Goal: Task Accomplishment & Management: Complete application form

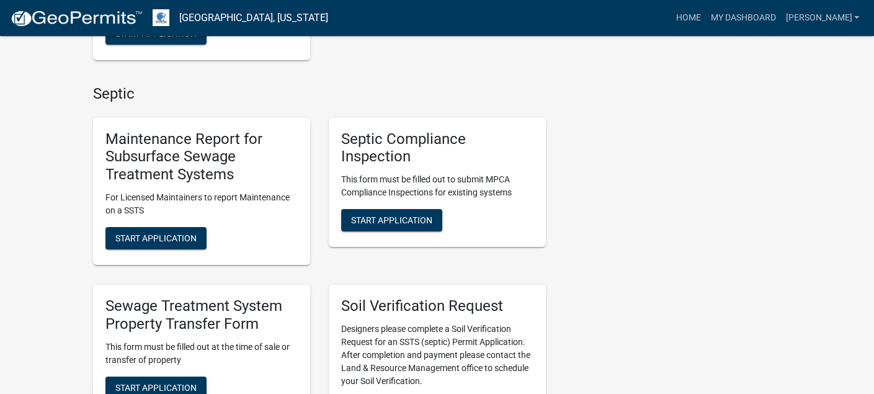
scroll to position [558, 0]
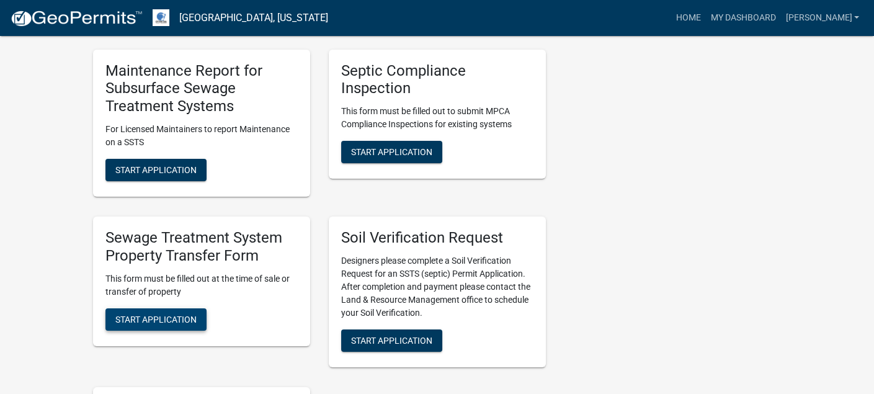
click at [168, 320] on span "Start Application" at bounding box center [155, 319] width 81 height 10
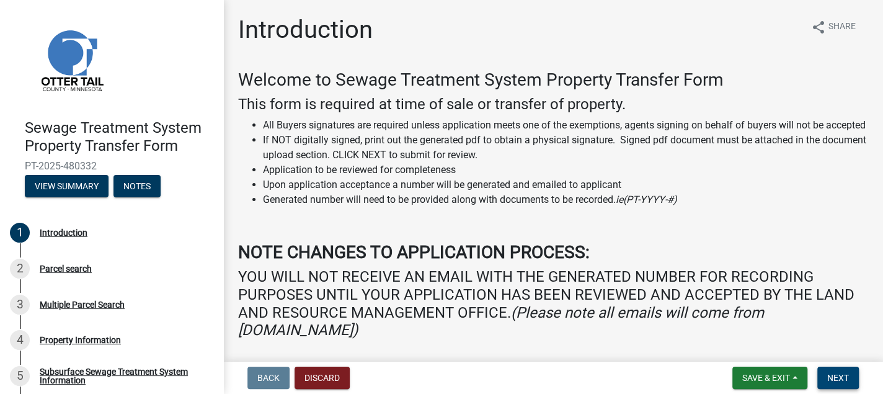
click at [828, 375] on span "Next" at bounding box center [838, 378] width 22 height 10
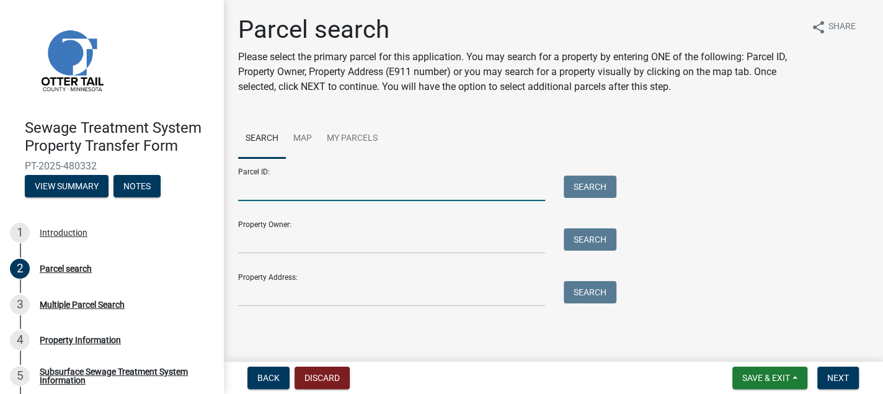
click at [249, 190] on input "Parcel ID:" at bounding box center [391, 188] width 307 height 25
click at [240, 189] on input "Parcel ID:" at bounding box center [391, 188] width 307 height 25
type input "51000020018000"
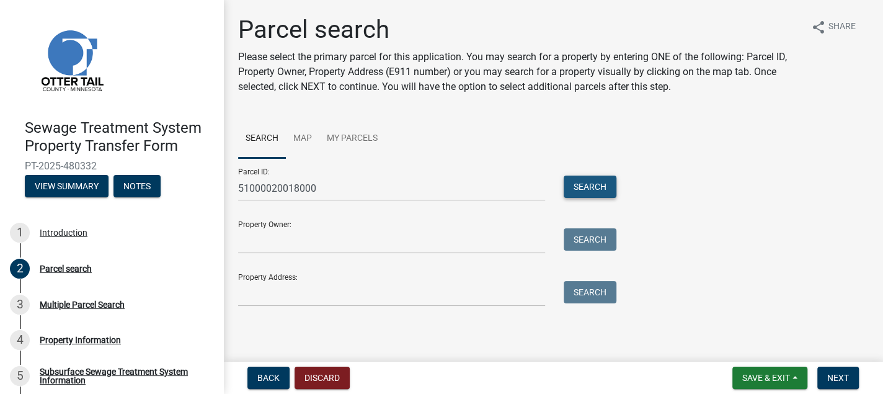
click at [586, 189] on button "Search" at bounding box center [590, 187] width 53 height 22
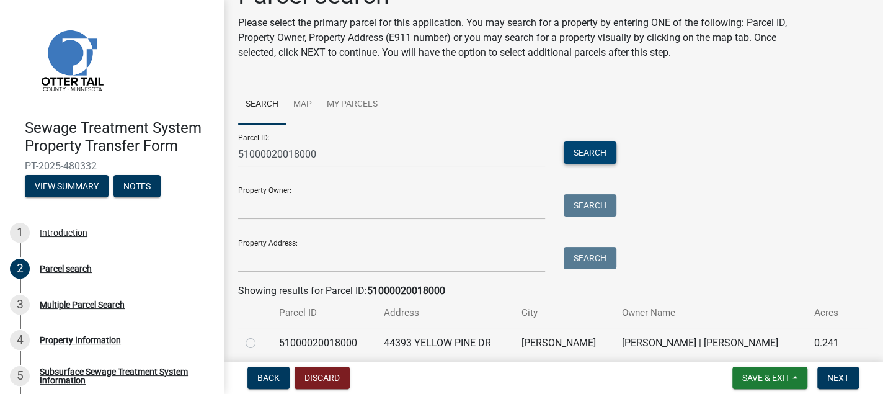
scroll to position [62, 0]
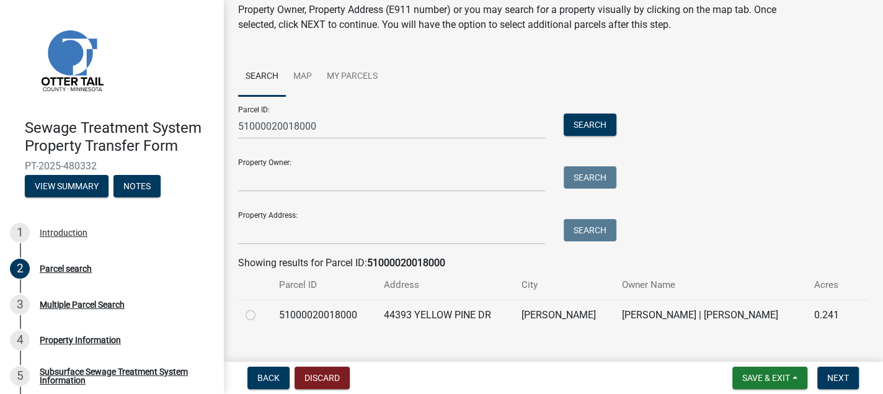
click at [260, 308] on label at bounding box center [260, 308] width 0 height 0
click at [260, 313] on input "radio" at bounding box center [264, 312] width 8 height 8
radio input "true"
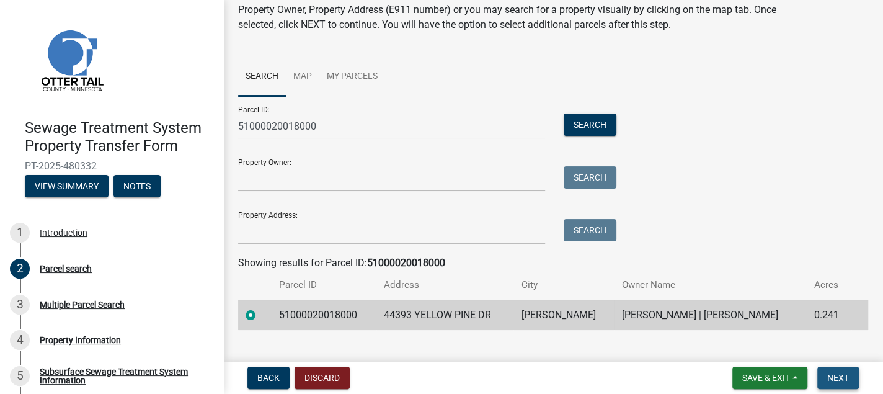
click at [832, 376] on span "Next" at bounding box center [838, 378] width 22 height 10
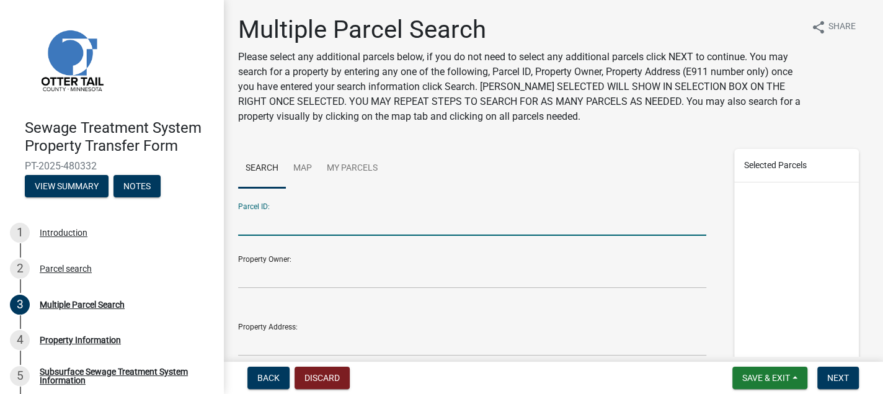
click at [248, 221] on input "Parcel ID:" at bounding box center [472, 222] width 468 height 25
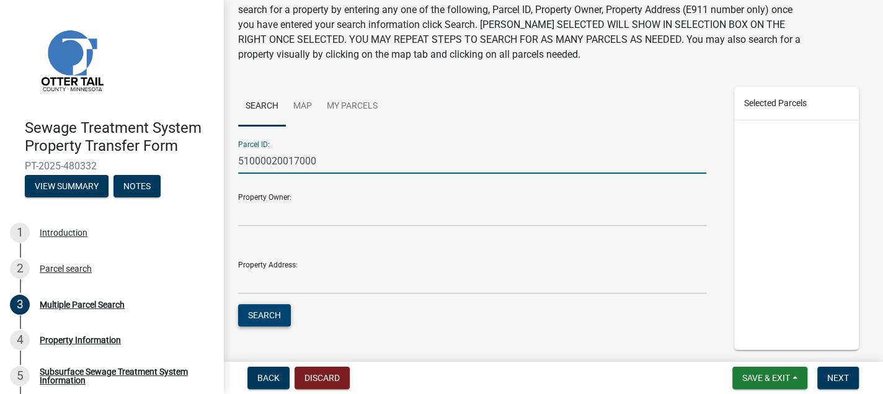
type input "51000020017000"
click at [269, 312] on button "Search" at bounding box center [264, 315] width 53 height 22
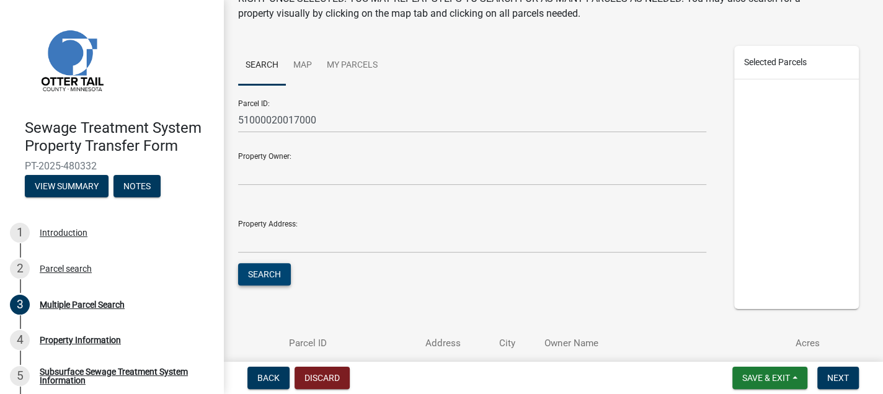
scroll to position [124, 0]
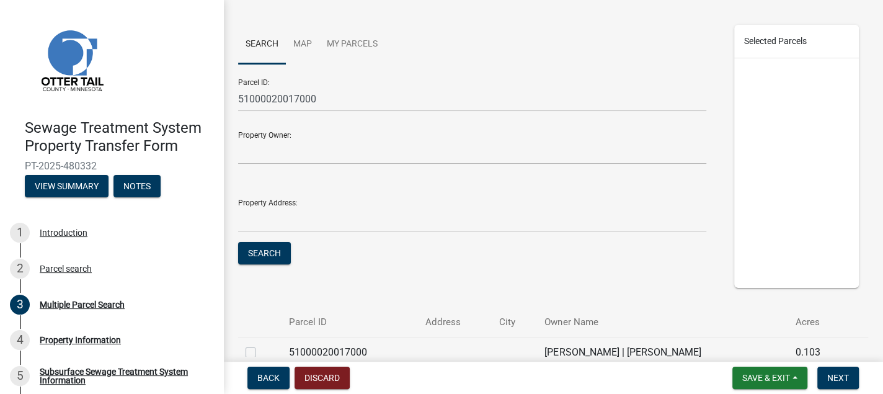
click at [260, 345] on label at bounding box center [260, 345] width 0 height 0
click at [260, 352] on input "checkbox" at bounding box center [264, 349] width 8 height 8
checkbox input "true"
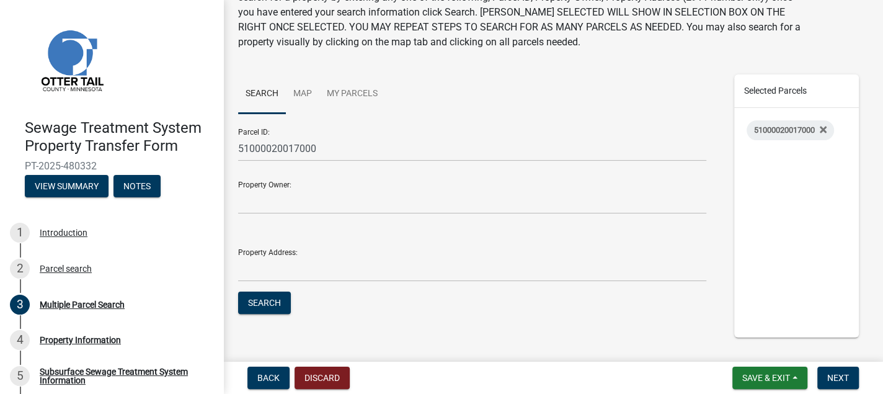
scroll to position [62, 0]
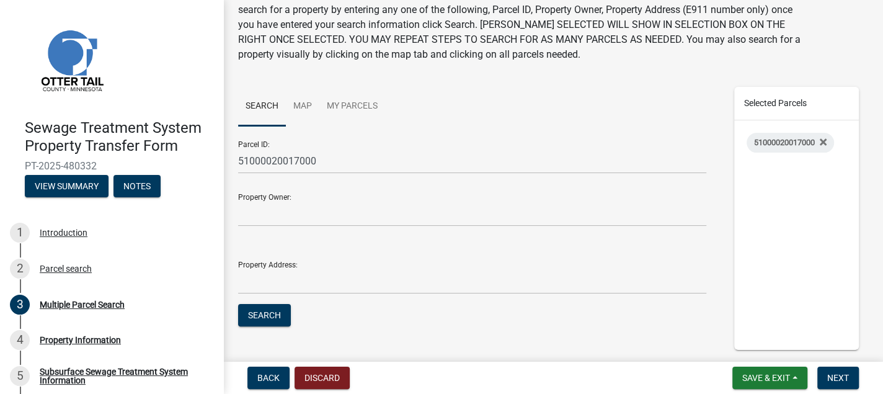
click at [760, 190] on div "51000020017000" at bounding box center [796, 234] width 125 height 229
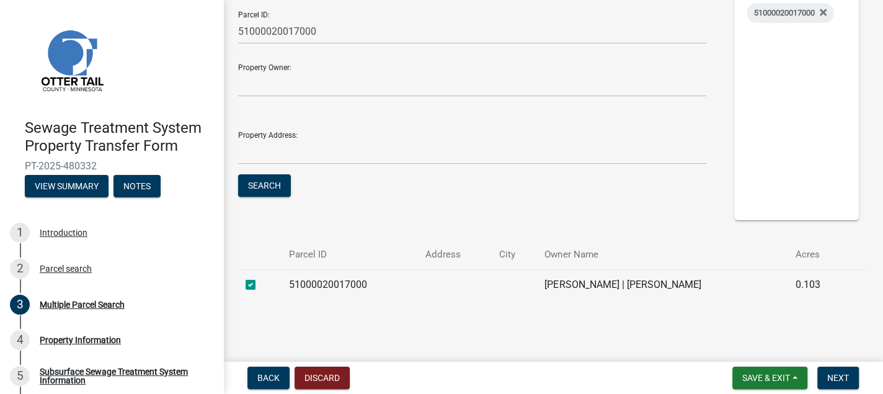
scroll to position [6, 0]
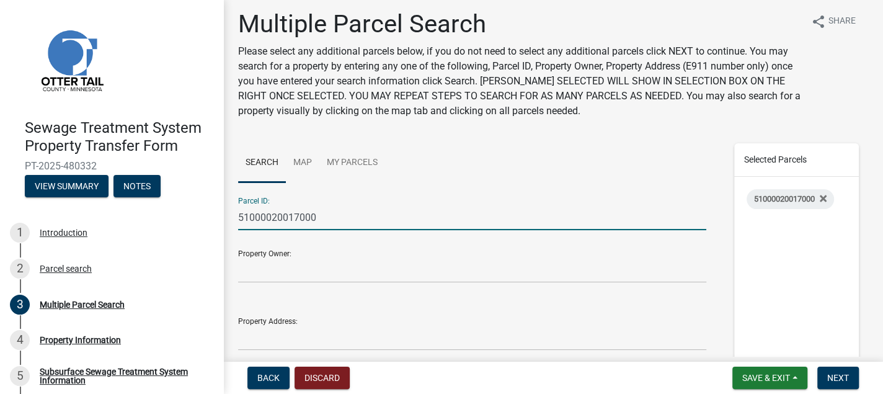
drag, startPoint x: 326, startPoint y: 218, endPoint x: 226, endPoint y: 212, distance: 100.0
click at [226, 212] on div "Multiple Parcel Search Please select any additional parcels below, if you do no…" at bounding box center [553, 257] width 660 height 497
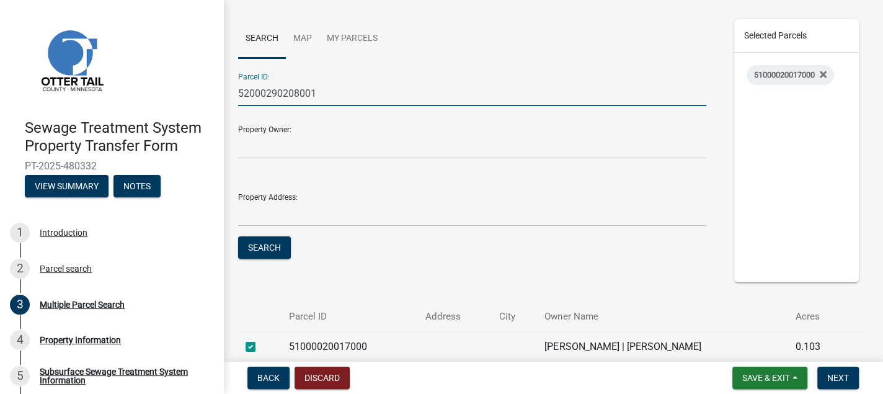
scroll to position [192, 0]
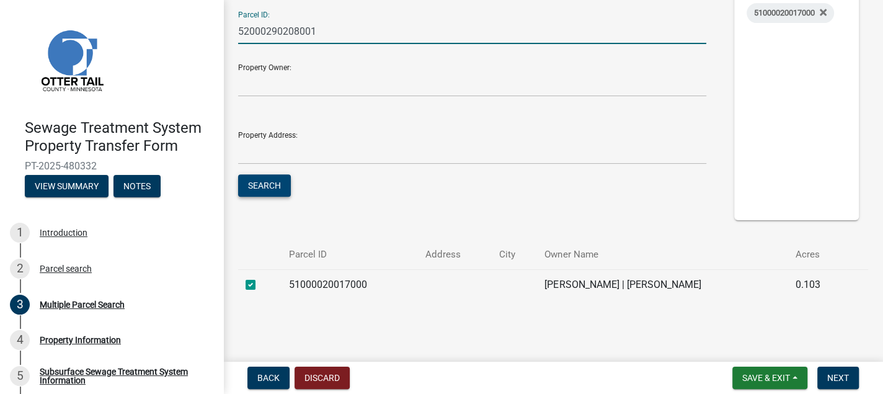
type input "52000290208001"
click at [273, 186] on button "Search" at bounding box center [264, 185] width 53 height 22
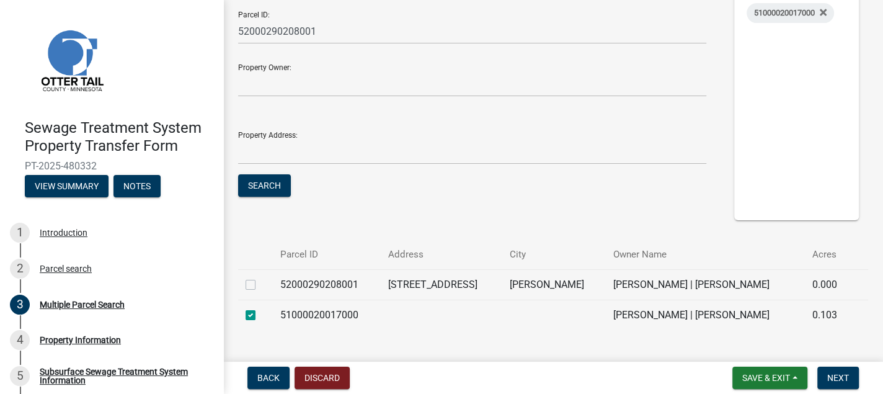
click at [260, 277] on label at bounding box center [260, 277] width 0 height 0
click at [260, 284] on input "checkbox" at bounding box center [264, 281] width 8 height 8
checkbox input "true"
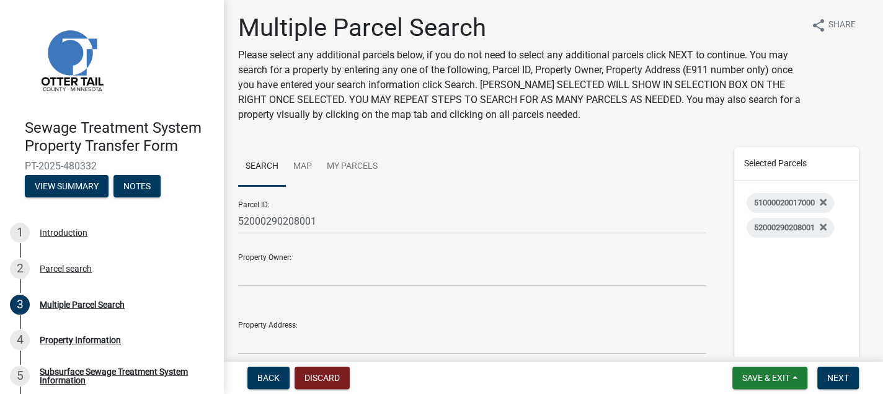
scroll to position [0, 0]
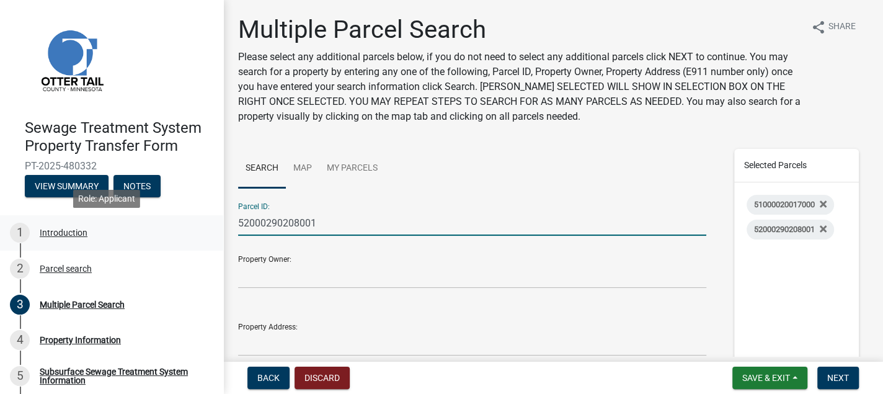
drag, startPoint x: 321, startPoint y: 222, endPoint x: 208, endPoint y: 215, distance: 113.7
click at [208, 215] on div "Sewage Treatment System Property Transfer Form PT-2025-480332 View Summary Note…" at bounding box center [441, 197] width 883 height 394
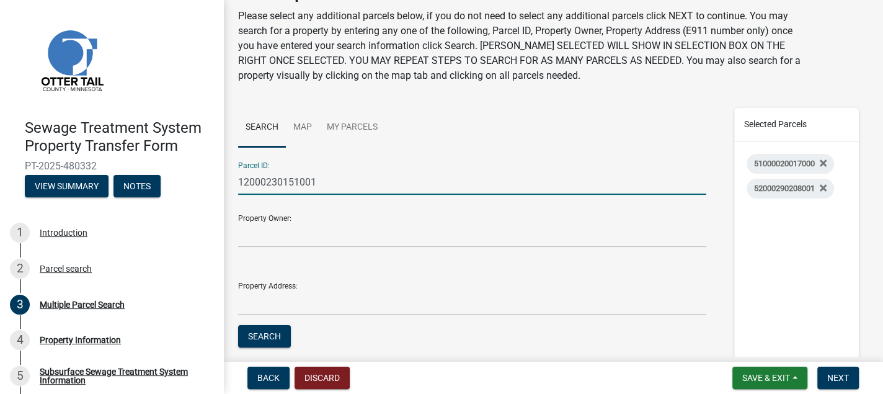
scroll to position [62, 0]
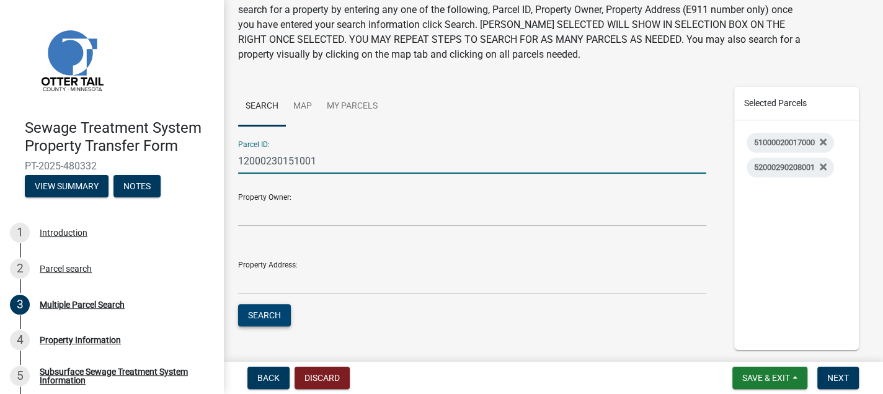
type input "12000230151001"
click at [258, 310] on button "Search" at bounding box center [264, 315] width 53 height 22
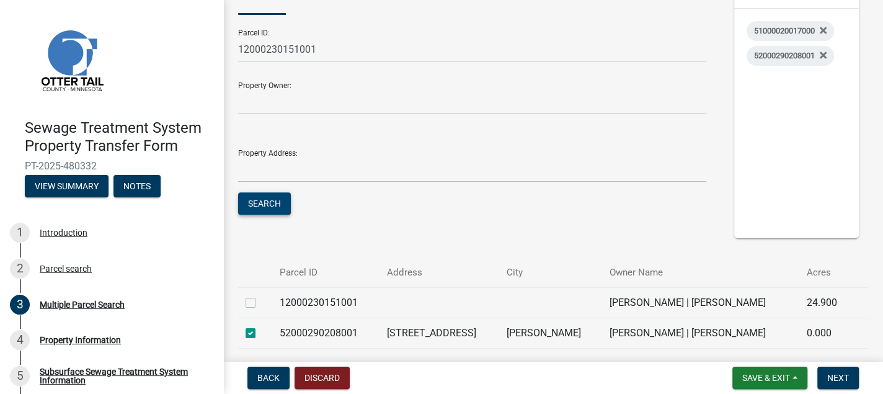
scroll to position [186, 0]
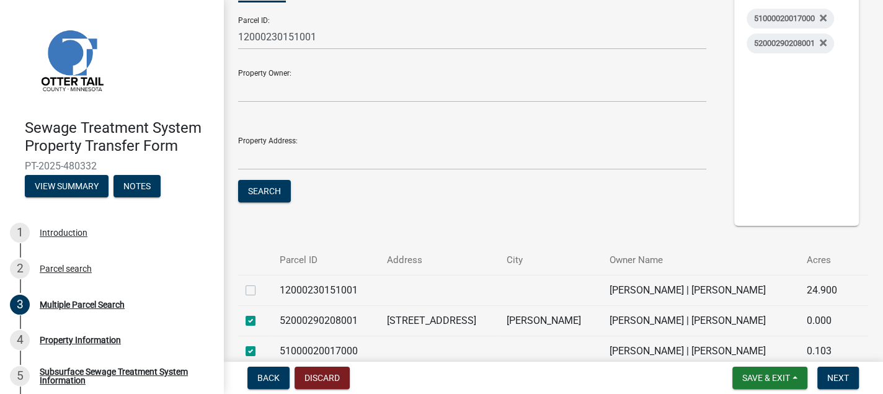
click at [260, 283] on label at bounding box center [260, 283] width 0 height 0
click at [260, 291] on input "checkbox" at bounding box center [264, 287] width 8 height 8
checkbox input "true"
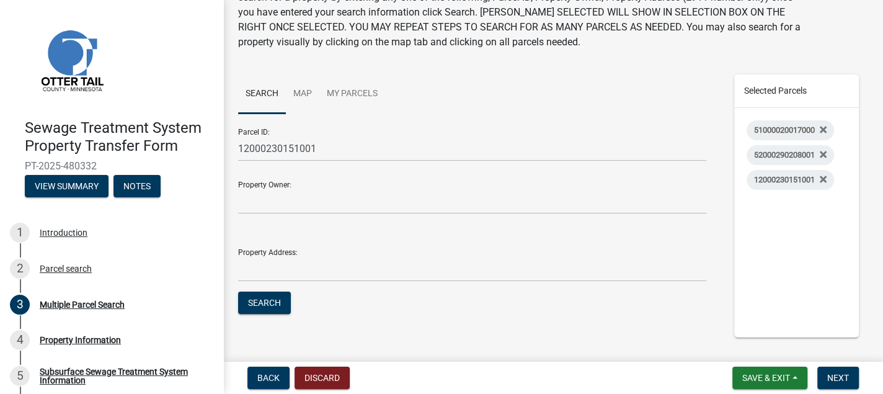
scroll to position [62, 0]
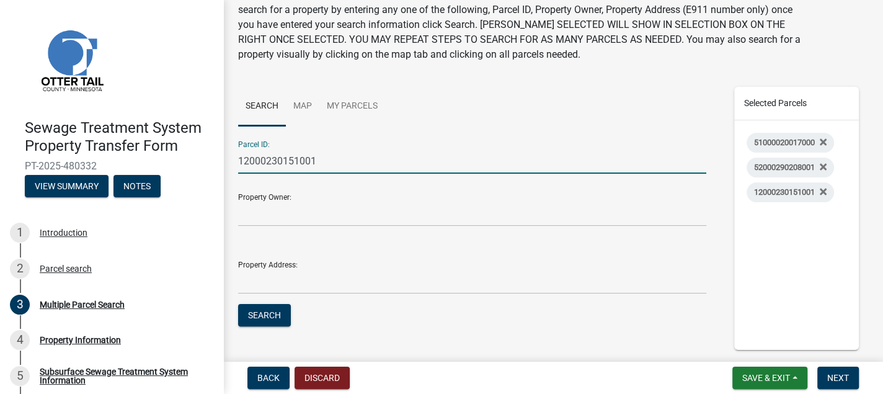
drag, startPoint x: 321, startPoint y: 158, endPoint x: 237, endPoint y: 162, distance: 83.8
click at [237, 162] on div "Parcel ID: 12000230151001 Property Owner: Property Address: Search" at bounding box center [472, 236] width 487 height 210
type input "77000990495000"
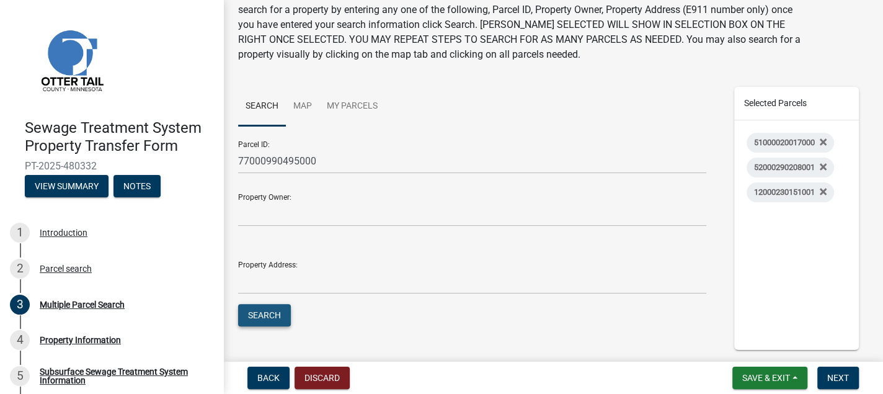
click at [269, 316] on button "Search" at bounding box center [264, 315] width 53 height 22
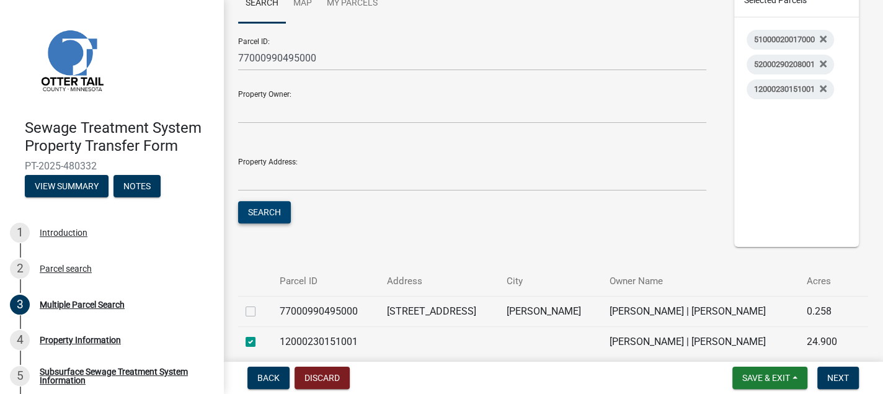
scroll to position [186, 0]
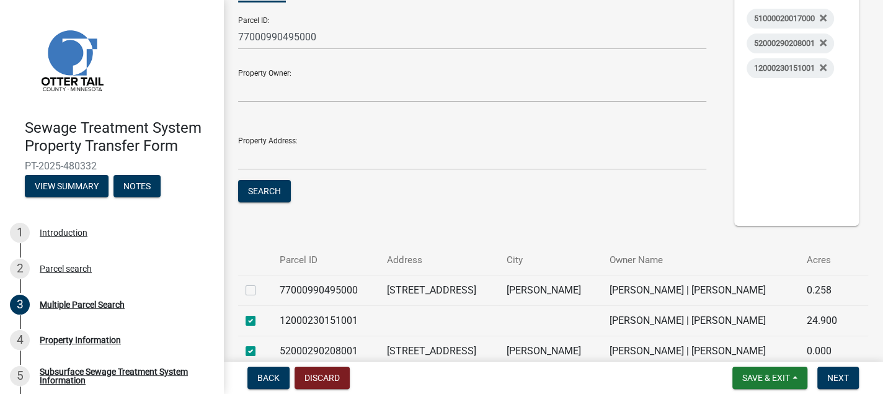
click at [260, 283] on label at bounding box center [260, 283] width 0 height 0
click at [260, 291] on input "checkbox" at bounding box center [264, 287] width 8 height 8
checkbox input "true"
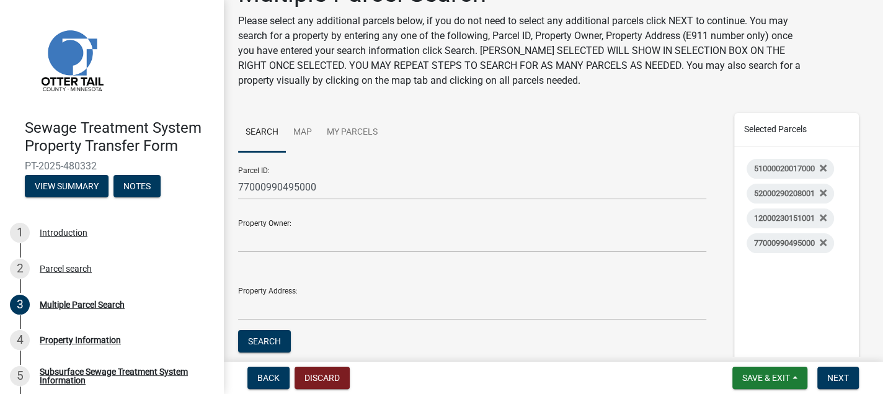
scroll to position [0, 0]
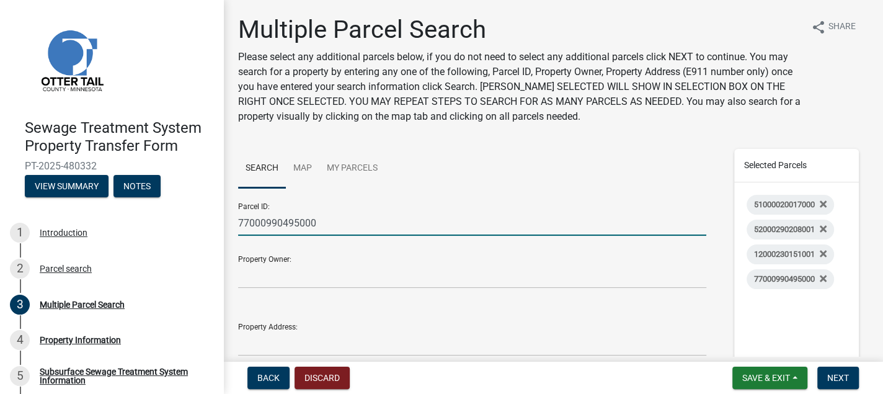
click at [319, 221] on input "77000990495000" at bounding box center [472, 222] width 468 height 25
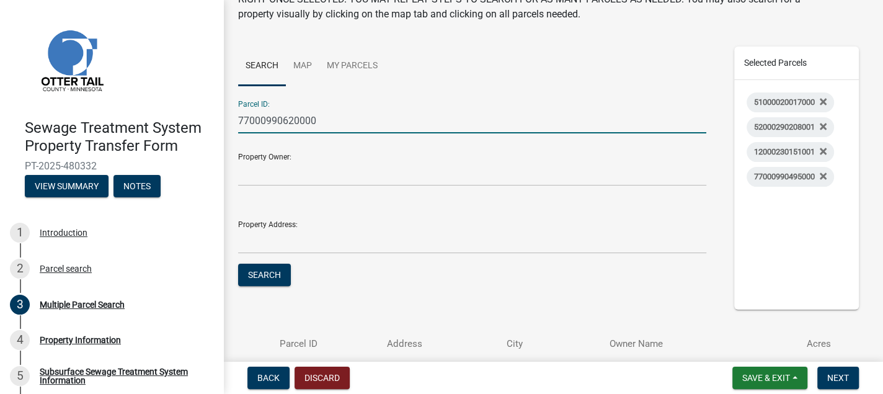
scroll to position [124, 0]
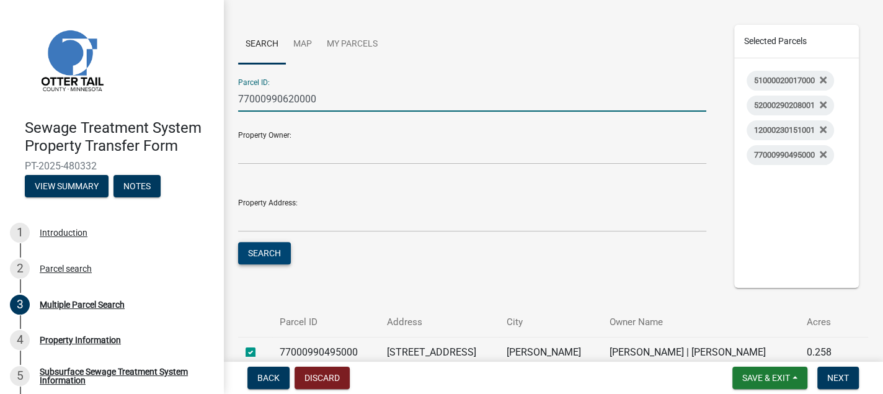
type input "77000990620000"
click at [270, 254] on button "Search" at bounding box center [264, 253] width 53 height 22
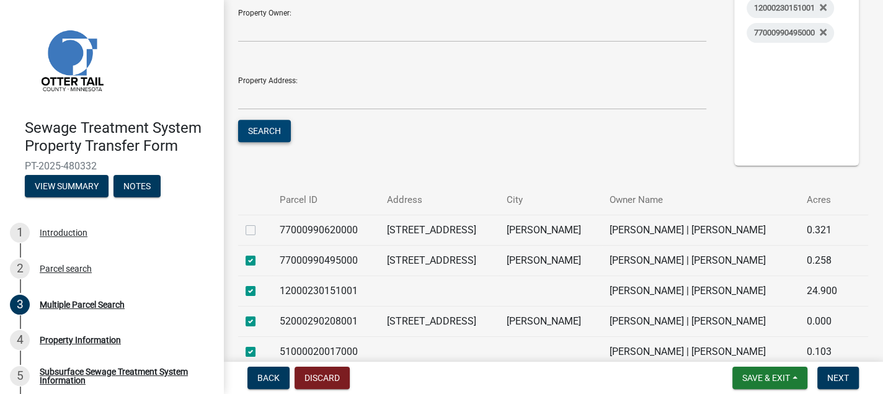
scroll to position [248, 0]
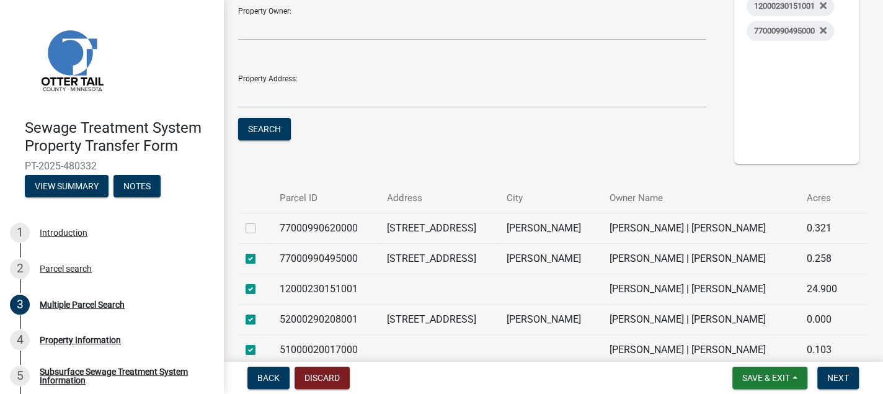
click at [260, 221] on label at bounding box center [260, 221] width 0 height 0
click at [260, 228] on input "checkbox" at bounding box center [264, 225] width 8 height 8
checkbox input "true"
click at [837, 382] on span "Next" at bounding box center [838, 378] width 22 height 10
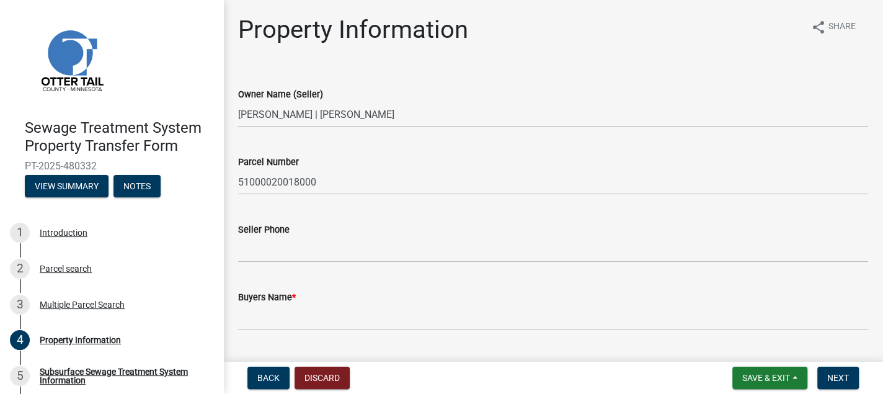
scroll to position [62, 0]
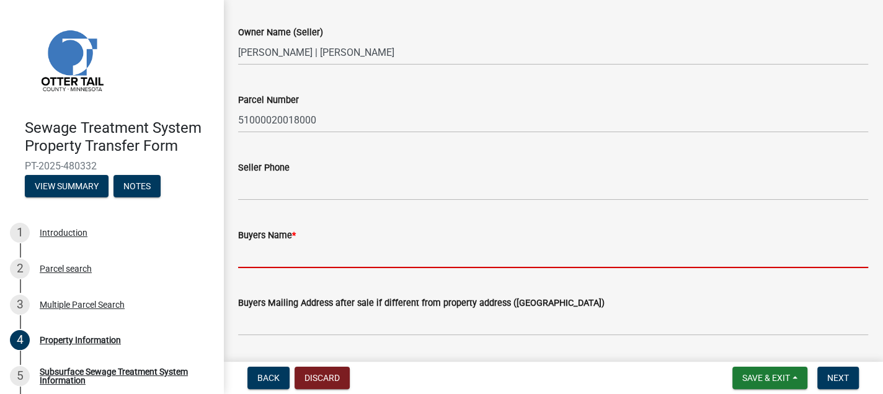
click at [249, 256] on input "Buyers Name *" at bounding box center [553, 254] width 630 height 25
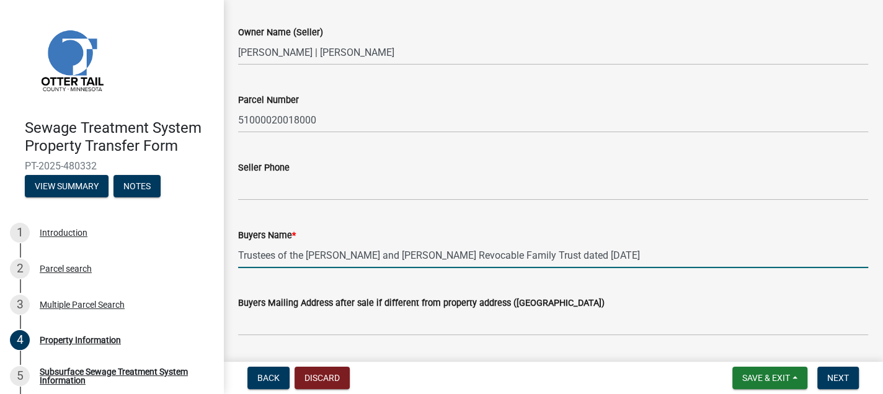
type input "Trustees of the [PERSON_NAME] and [PERSON_NAME] Revocable Family Trust dated [D…"
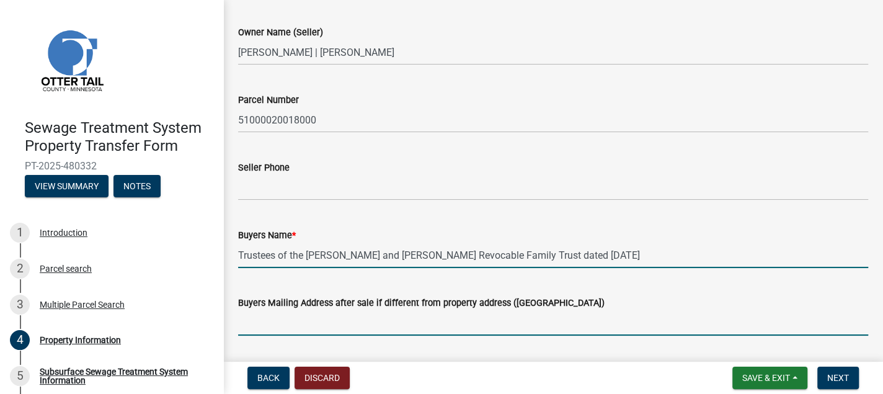
click at [239, 319] on input "Buyers Mailing Address after sale if different from property address ([GEOGRAPH…" at bounding box center [553, 322] width 630 height 25
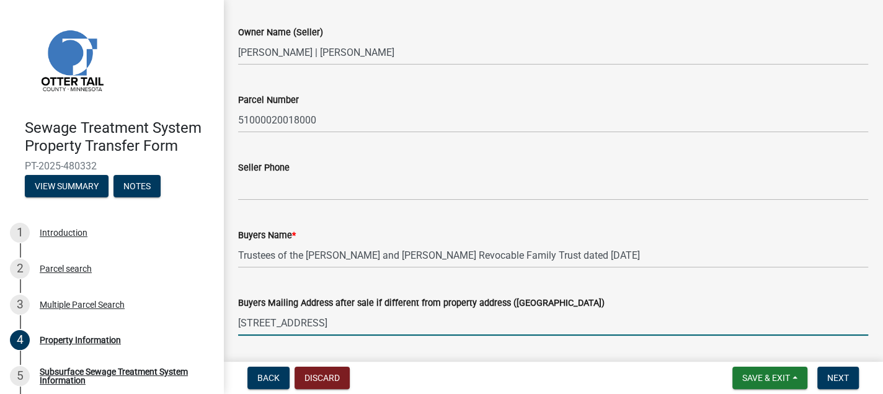
type input "[STREET_ADDRESS]"
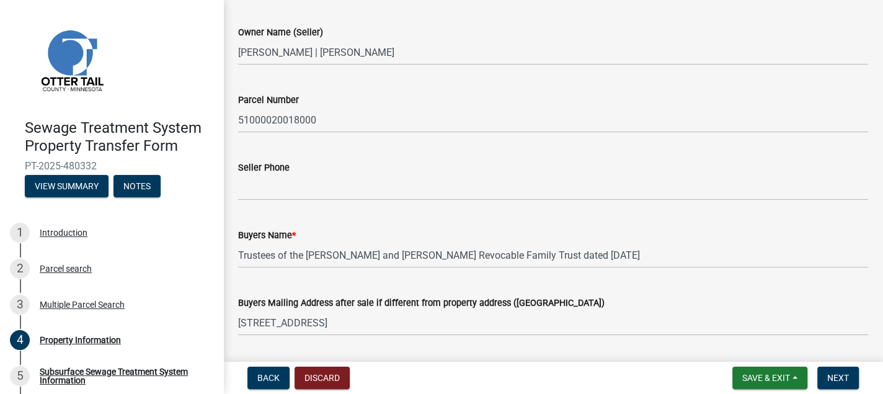
scroll to position [273, 0]
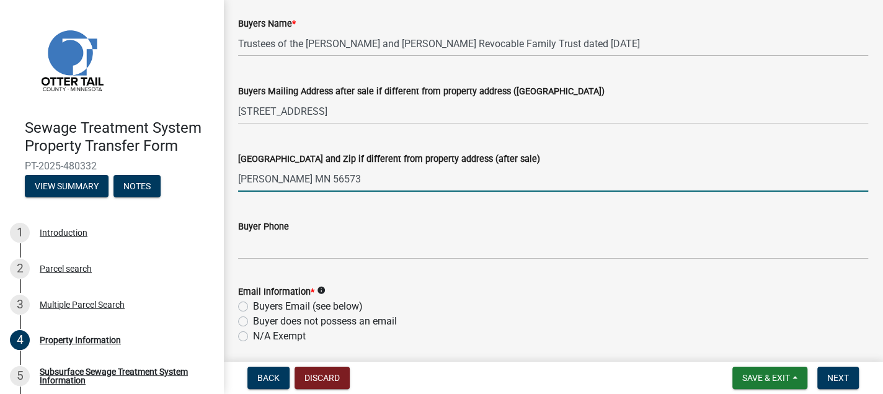
type input "[PERSON_NAME] MN 56573"
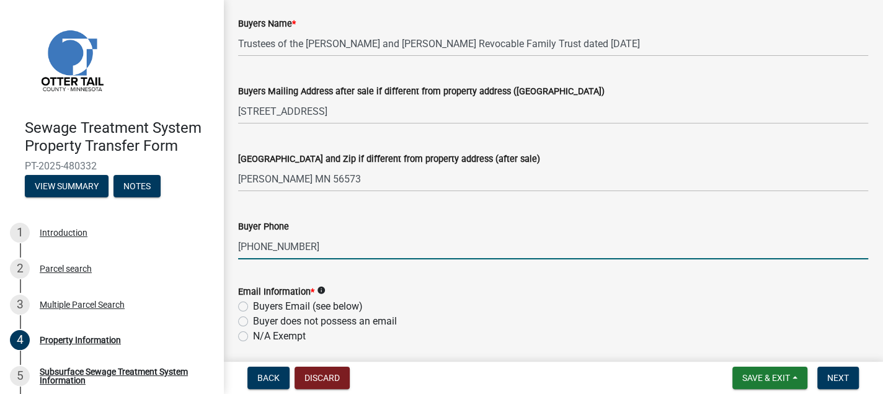
type input "[PHONE_NUMBER]"
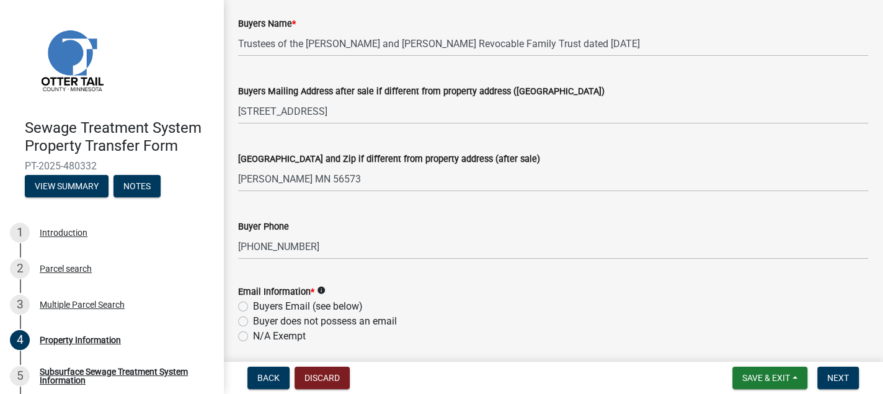
click at [253, 331] on label "N/A Exempt" at bounding box center [279, 336] width 53 height 15
click at [253, 331] on input "N/A Exempt" at bounding box center [257, 333] width 8 height 8
radio input "true"
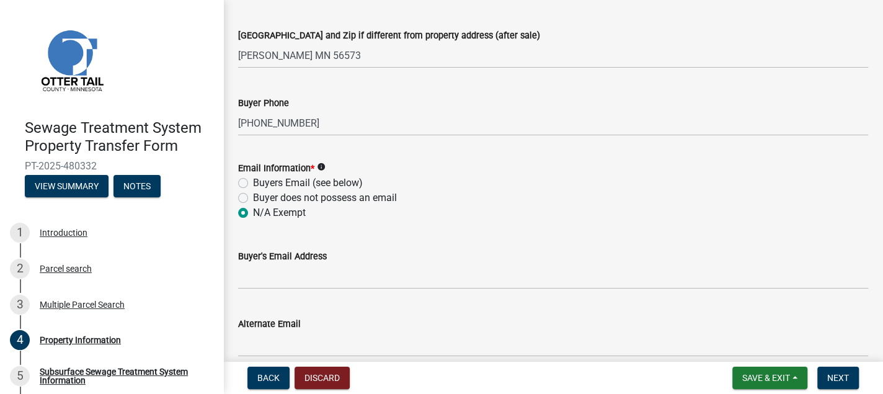
scroll to position [398, 0]
click at [832, 376] on span "Next" at bounding box center [838, 378] width 22 height 10
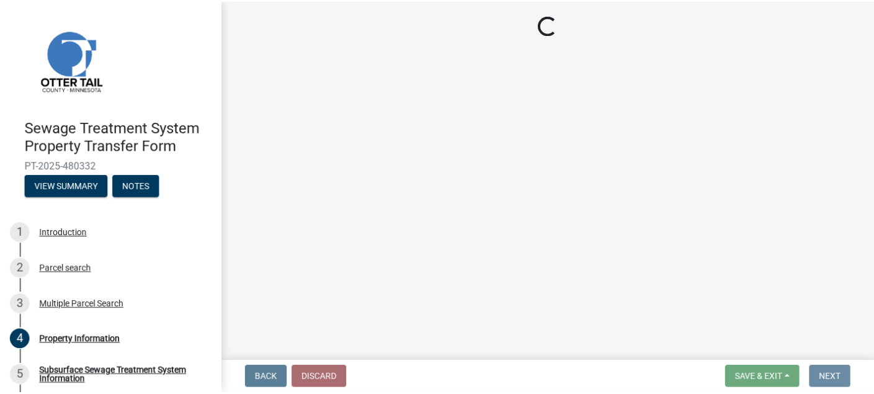
scroll to position [0, 0]
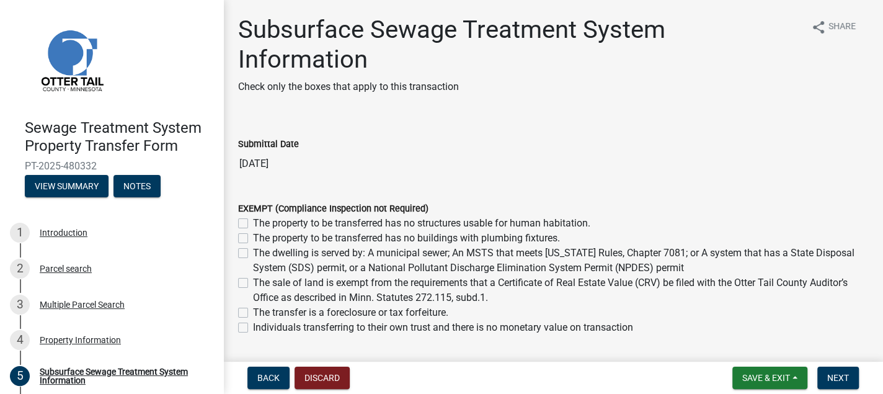
click at [253, 282] on label "The sale of land is exempt from the requirements that a Certificate of Real Est…" at bounding box center [560, 290] width 615 height 30
click at [253, 282] on input "The sale of land is exempt from the requirements that a Certificate of Real Est…" at bounding box center [257, 279] width 8 height 8
checkbox input "true"
checkbox input "false"
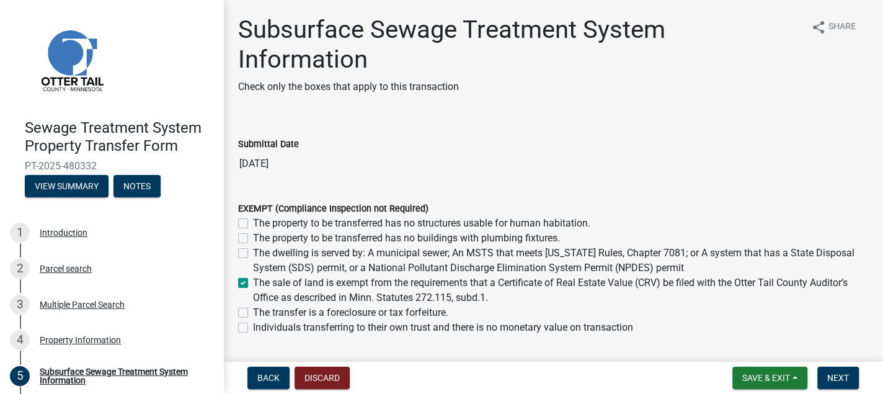
checkbox input "false"
checkbox input "true"
checkbox input "false"
click at [836, 378] on span "Next" at bounding box center [838, 378] width 22 height 10
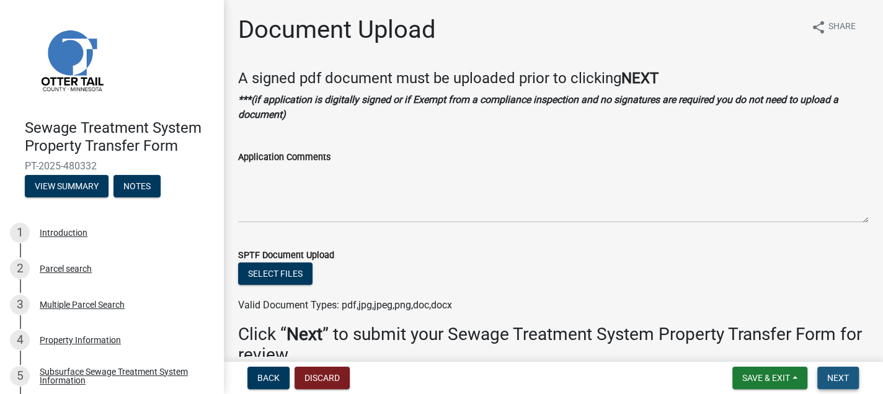
click at [836, 378] on span "Next" at bounding box center [838, 378] width 22 height 10
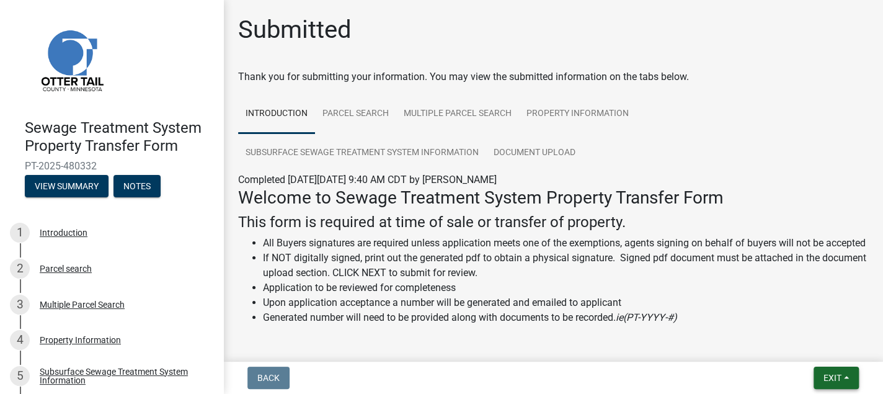
click at [848, 377] on button "Exit" at bounding box center [836, 378] width 45 height 22
click at [810, 350] on button "Save & Exit" at bounding box center [809, 346] width 99 height 30
